Goal: Task Accomplishment & Management: Manage account settings

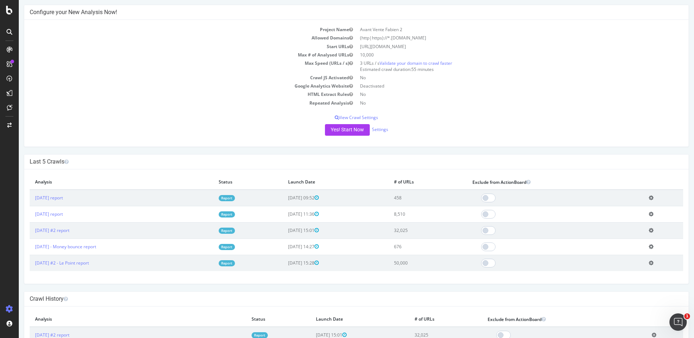
scroll to position [66, 0]
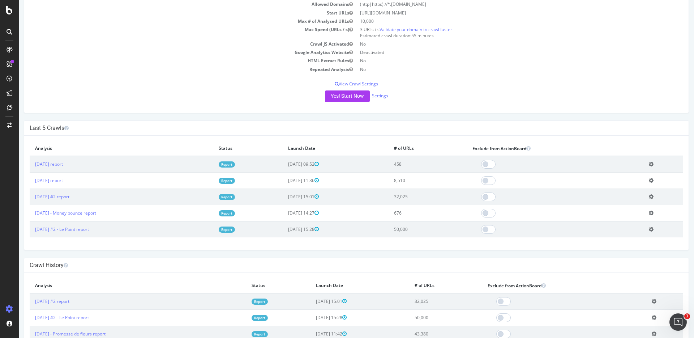
click at [650, 193] on td "Add name Delete analysis" at bounding box center [663, 196] width 40 height 16
click at [651, 196] on icon at bounding box center [651, 196] width 5 height 5
click at [608, 208] on link "Add name" at bounding box center [625, 207] width 58 height 10
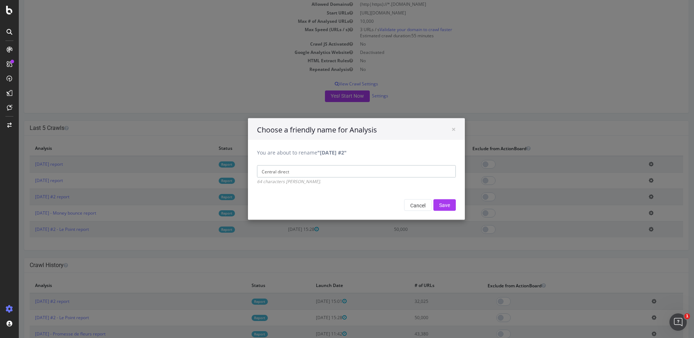
click at [273, 173] on input "Central direct" at bounding box center [356, 171] width 199 height 12
type input "Centrale directe"
click at [447, 205] on input "Save" at bounding box center [444, 205] width 22 height 12
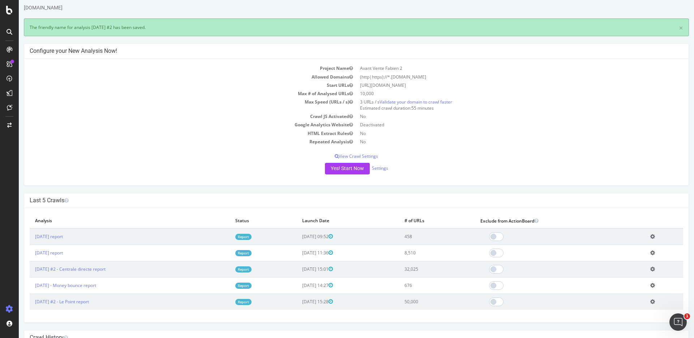
scroll to position [59, 0]
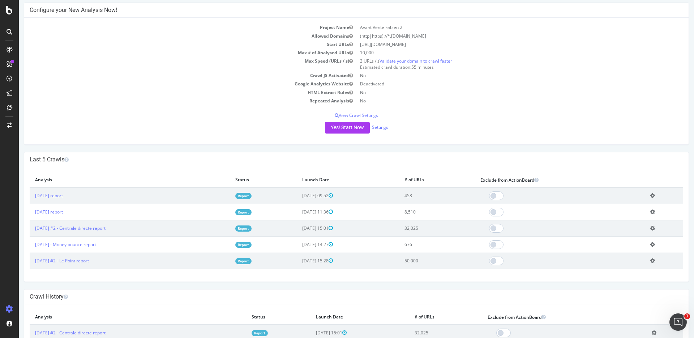
click at [651, 211] on icon at bounding box center [652, 211] width 5 height 5
click at [619, 224] on link "Add name" at bounding box center [626, 223] width 58 height 10
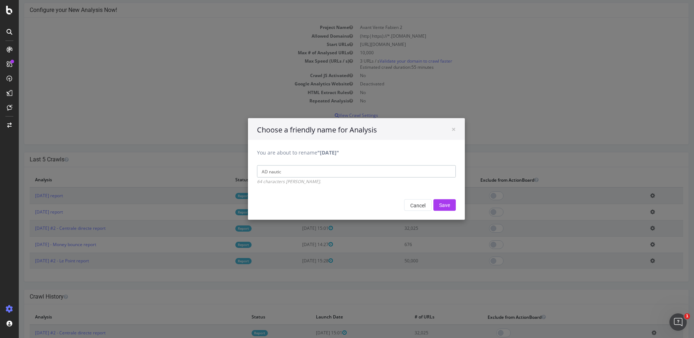
type input "AD nautic"
click at [433, 199] on input "Save" at bounding box center [444, 205] width 22 height 12
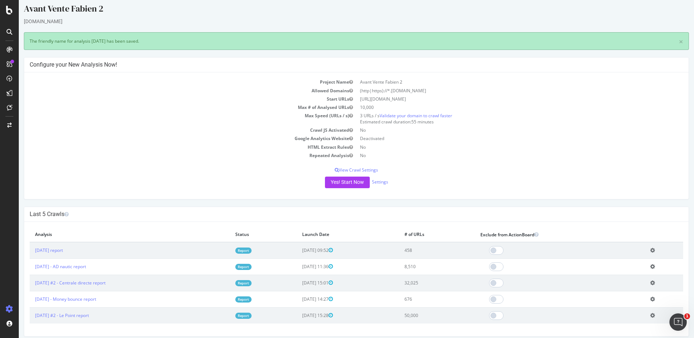
scroll to position [65, 0]
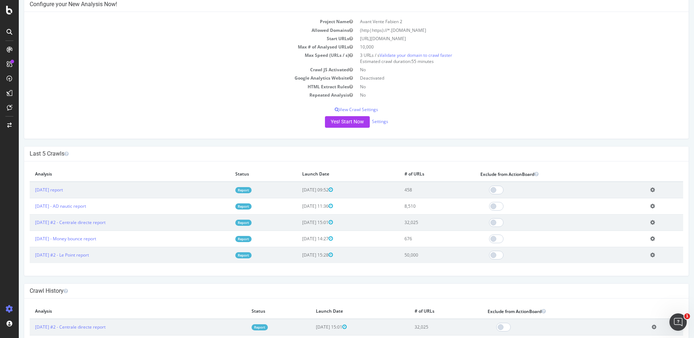
click at [650, 188] on icon at bounding box center [652, 189] width 5 height 5
click at [600, 204] on link "Add name" at bounding box center [626, 201] width 58 height 10
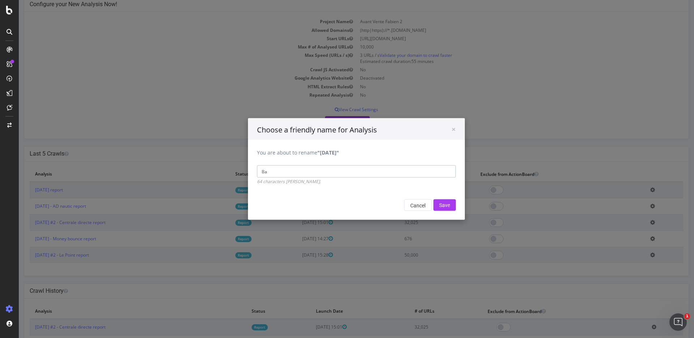
type input "B"
click at [268, 172] on input "Petit culottés" at bounding box center [356, 171] width 199 height 12
type input "Petits culottés"
click at [447, 206] on input "Save" at bounding box center [444, 205] width 22 height 12
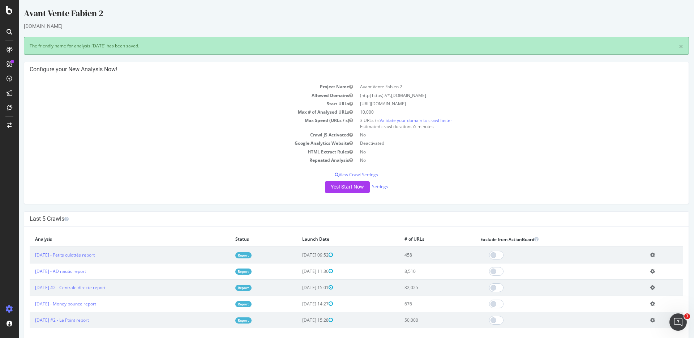
scroll to position [0, 0]
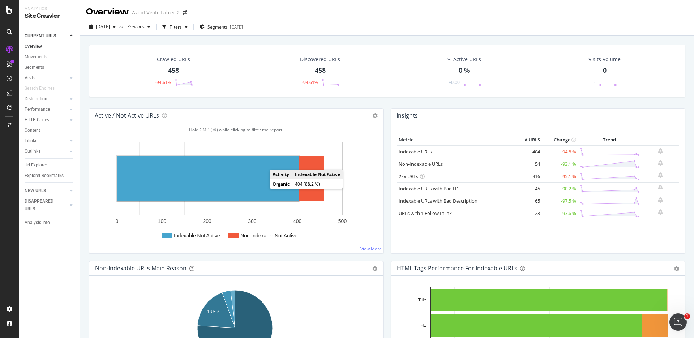
click at [240, 178] on rect "A chart." at bounding box center [208, 178] width 182 height 45
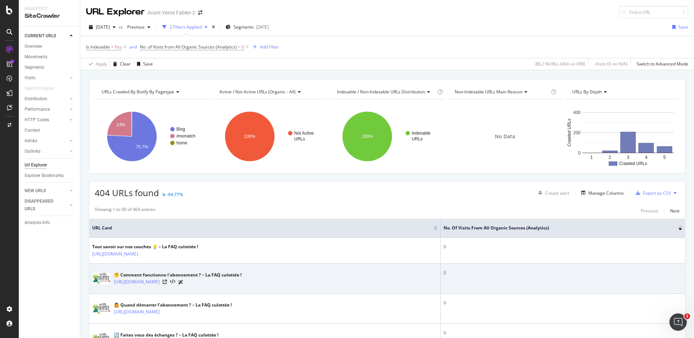
scroll to position [21, 0]
